Goal: Entertainment & Leisure: Consume media (video, audio)

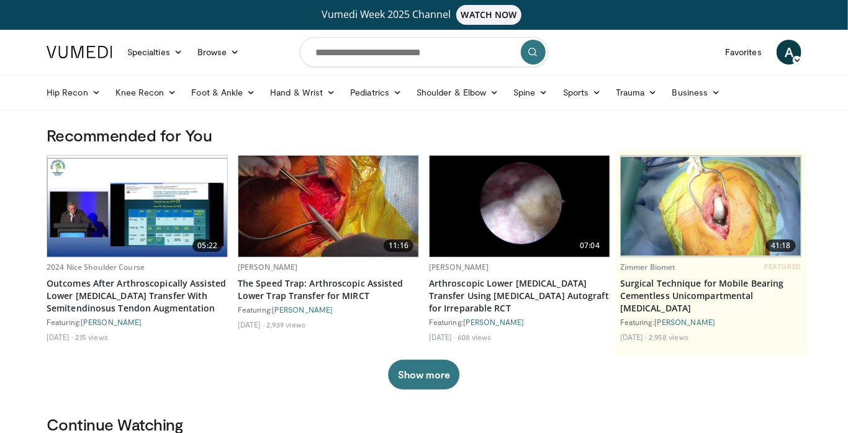
click at [342, 201] on img at bounding box center [328, 206] width 180 height 101
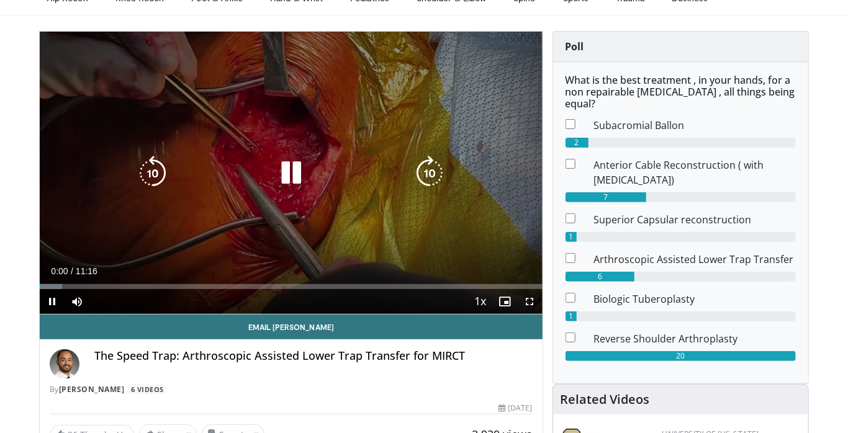
scroll to position [95, 0]
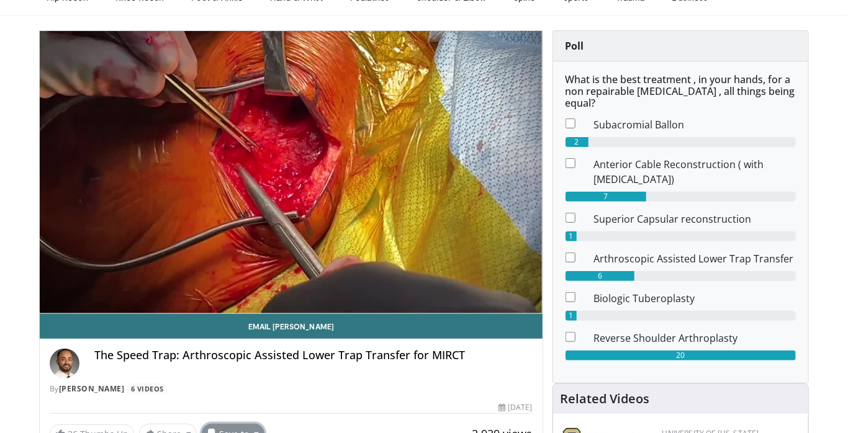
click at [253, 433] on button "Save to" at bounding box center [233, 434] width 63 height 20
click at [269, 356] on span "Add to Favorites" at bounding box center [255, 358] width 76 height 14
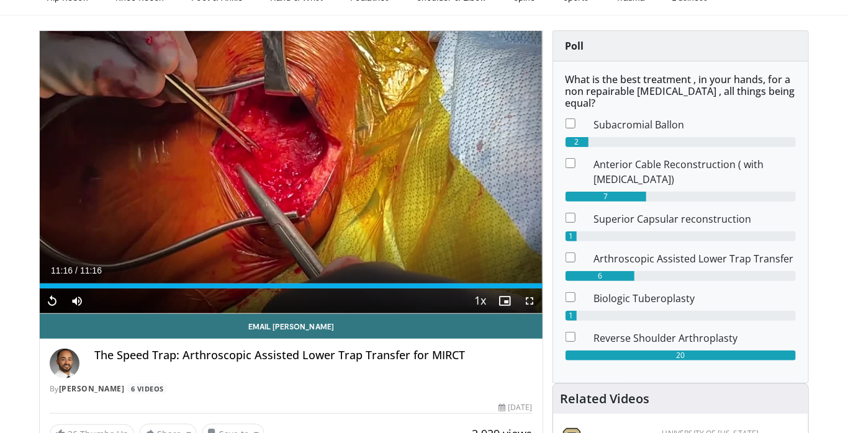
scroll to position [147, 0]
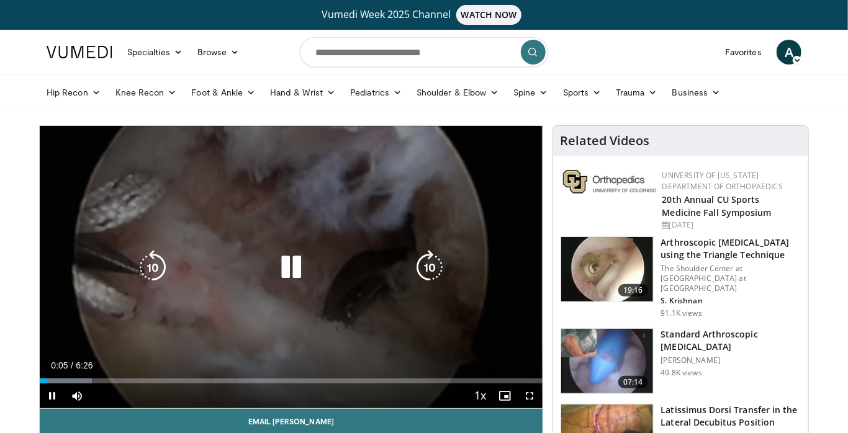
click at [61, 377] on div "Loaded : 10.36% 0:05 0:16" at bounding box center [291, 378] width 503 height 12
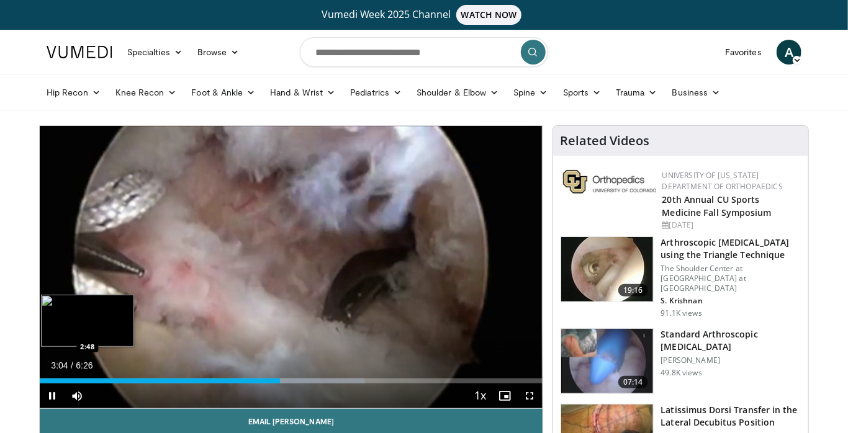
click at [261, 382] on div "3:04" at bounding box center [160, 381] width 240 height 5
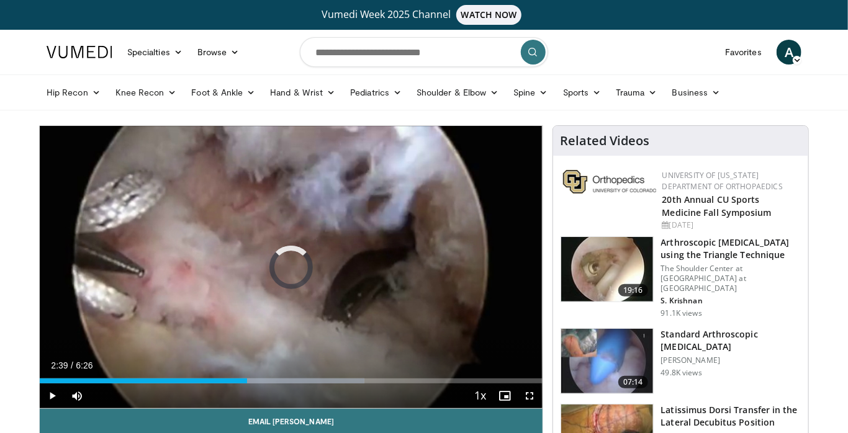
click at [247, 382] on div "2:51" at bounding box center [143, 381] width 207 height 5
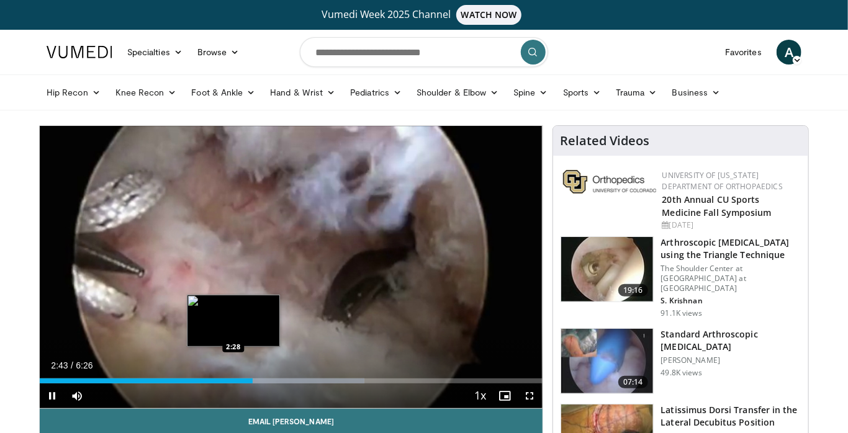
click at [235, 379] on div "2:43" at bounding box center [146, 381] width 213 height 5
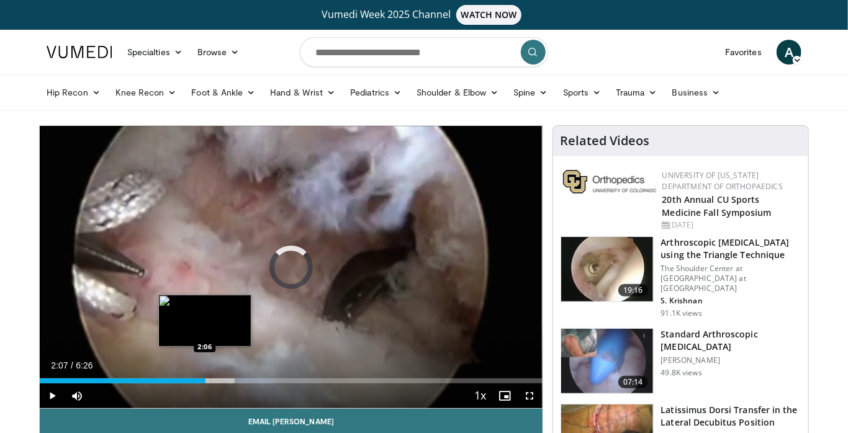
click at [204, 384] on div "Current Time 2:07 / Duration 6:26 Play Skip Backward Skip Forward Mute Loaded :…" at bounding box center [291, 396] width 503 height 25
